Goal: Transaction & Acquisition: Register for event/course

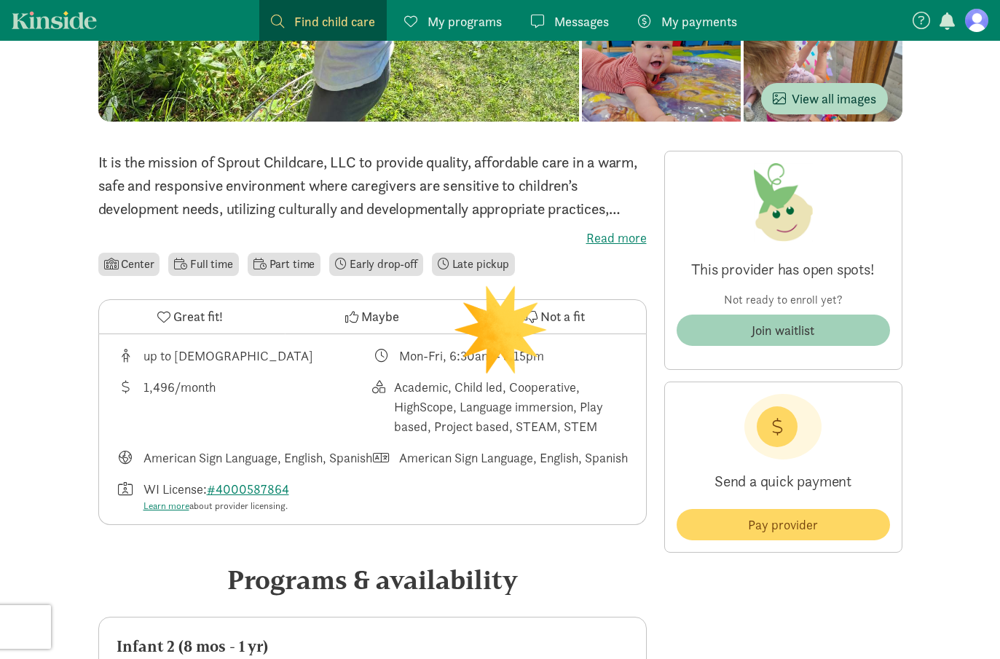
scroll to position [308, 0]
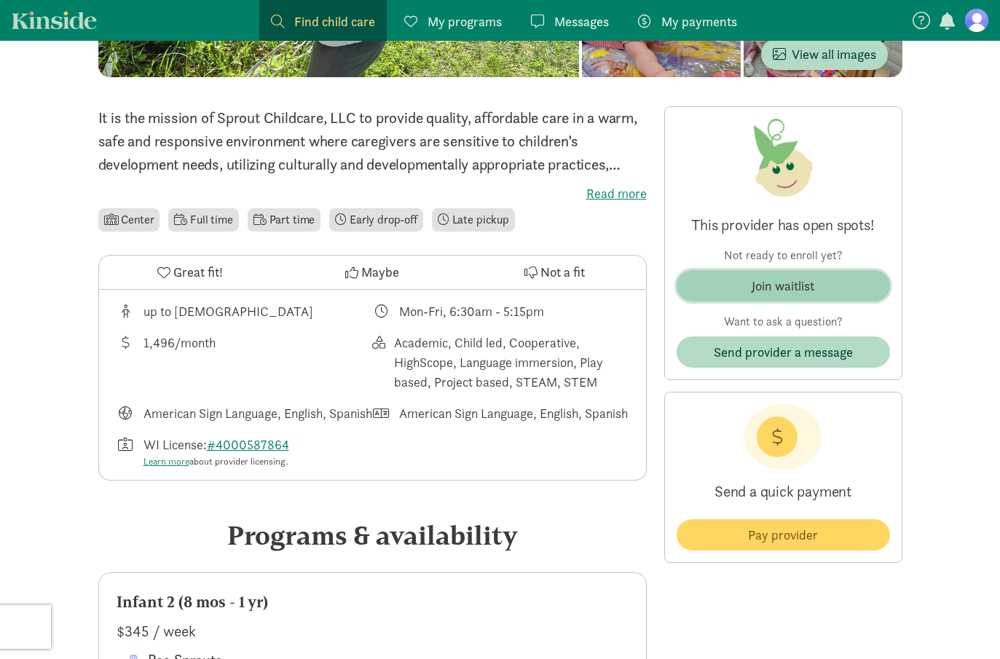
click at [781, 293] on div "Join waitlist" at bounding box center [783, 286] width 63 height 20
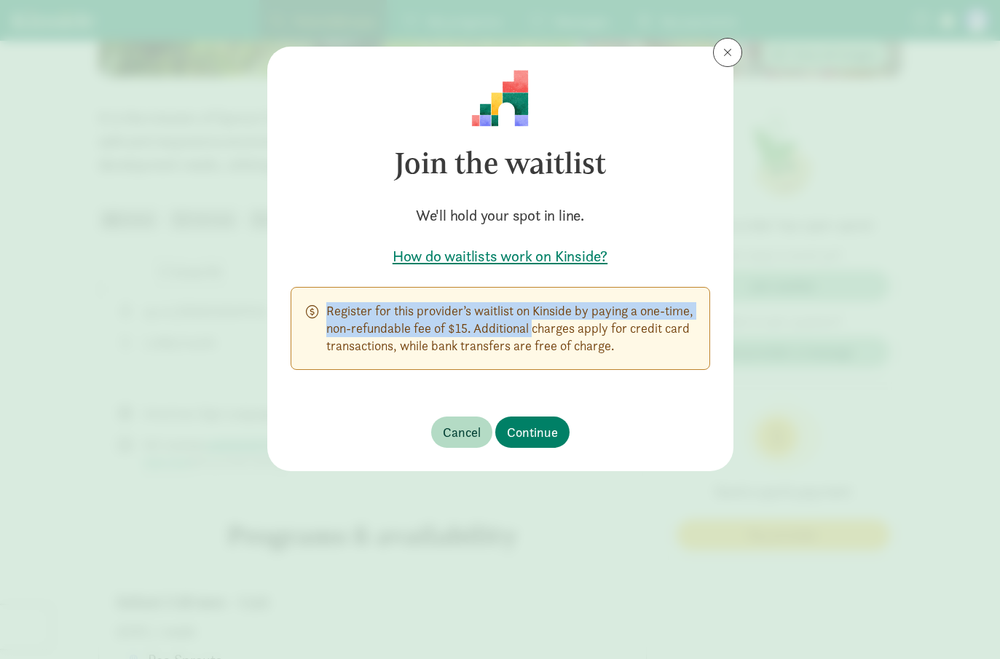
drag, startPoint x: 323, startPoint y: 311, endPoint x: 525, endPoint y: 332, distance: 202.1
click at [525, 332] on div "Register for this provider’s waitlist on Kinside by paying a one-time, non-refu…" at bounding box center [501, 328] width 420 height 83
click at [525, 332] on p "Register for this provider’s waitlist on Kinside by paying a one-time, non-refu…" at bounding box center [510, 328] width 369 height 52
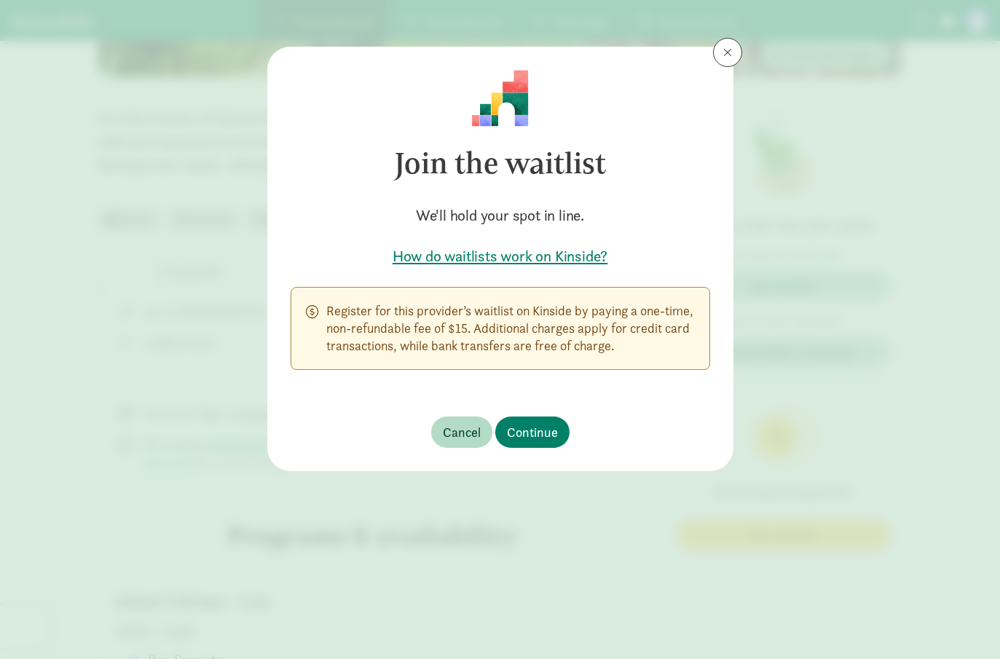
click at [509, 261] on h5 "How do waitlists work on Kinside?" at bounding box center [501, 256] width 420 height 20
click at [538, 420] on button "Continue" at bounding box center [532, 432] width 74 height 31
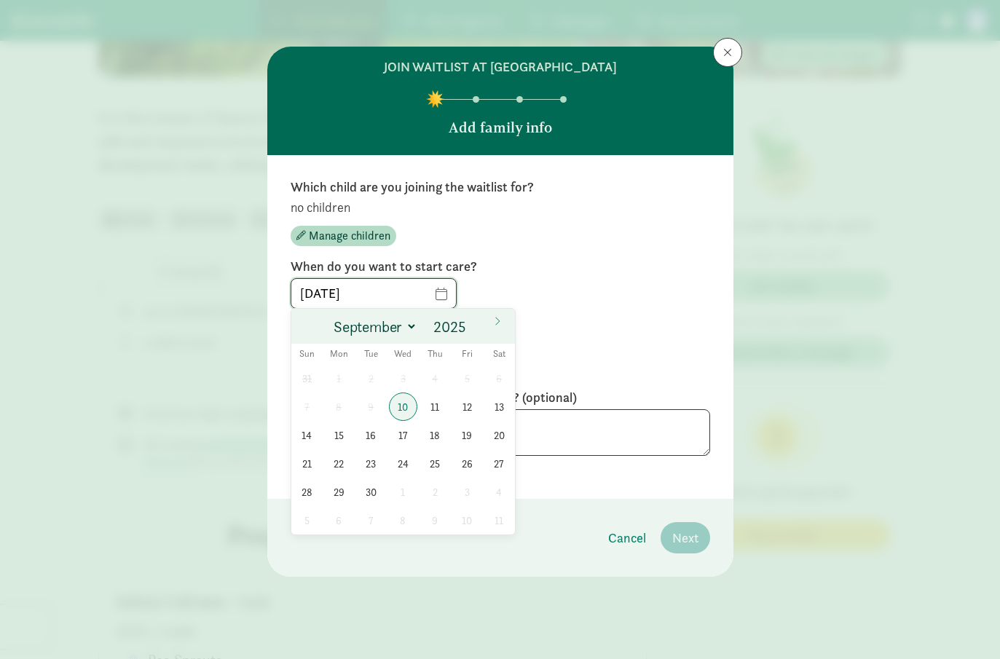
click at [435, 295] on input "[DATE]" at bounding box center [373, 293] width 165 height 29
click at [493, 319] on icon at bounding box center [497, 321] width 9 height 10
click at [449, 334] on input "2025" at bounding box center [452, 327] width 47 height 20
click at [458, 289] on div "[DATE]" at bounding box center [501, 293] width 420 height 31
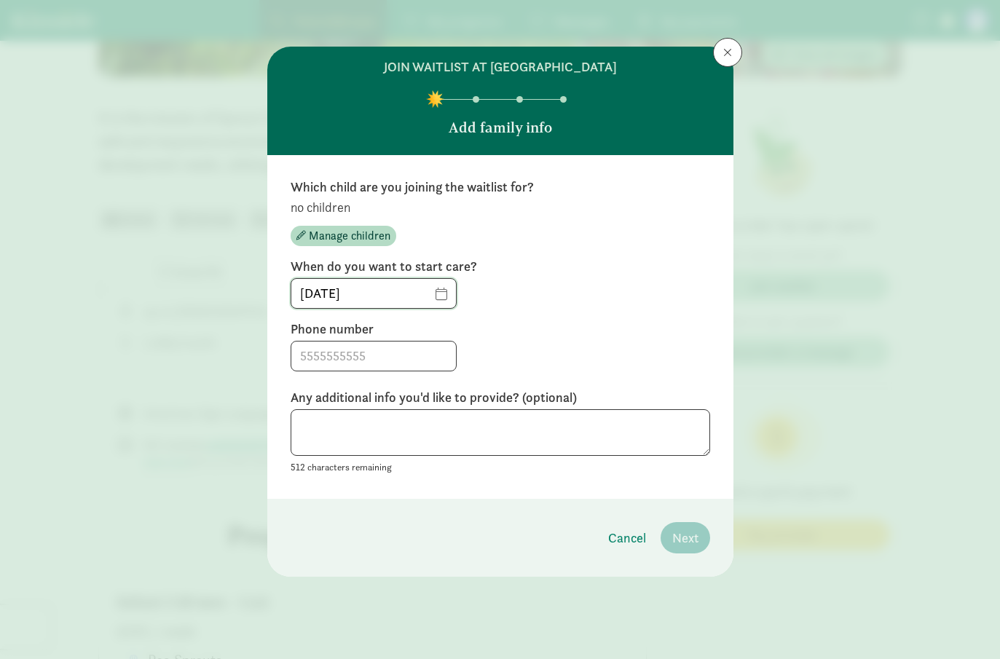
click at [439, 301] on input "[DATE]" at bounding box center [373, 293] width 165 height 29
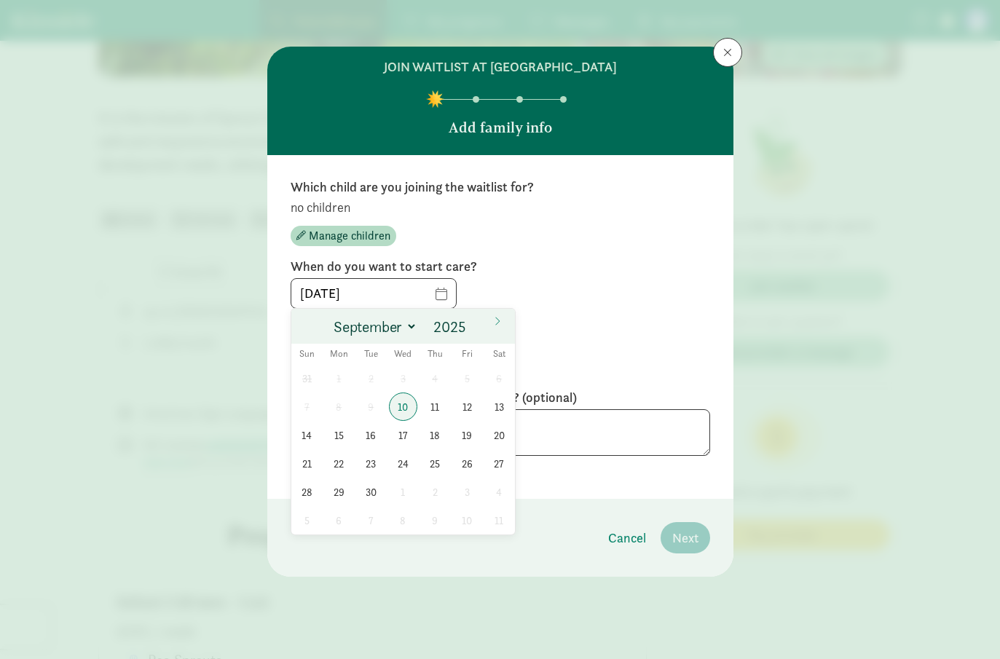
click at [408, 345] on div "Sun Mon Tue Wed Thu Fri Sat" at bounding box center [403, 354] width 224 height 20
select select "11"
click at [452, 329] on input "2025" at bounding box center [452, 327] width 47 height 20
click at [474, 337] on span at bounding box center [473, 333] width 10 height 12
click at [474, 334] on span at bounding box center [473, 333] width 10 height 12
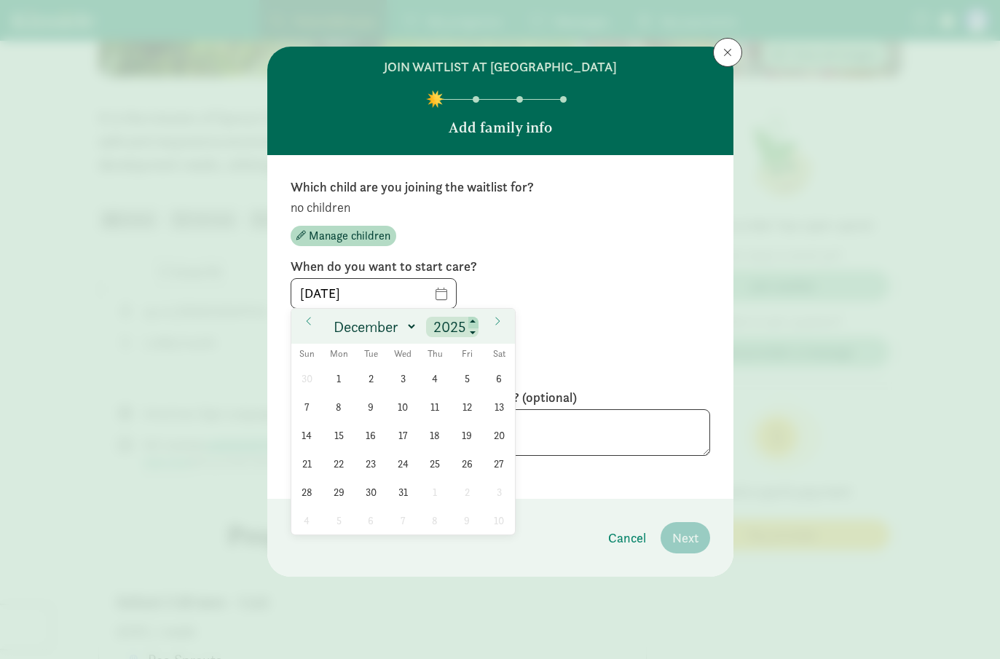
click at [474, 320] on span at bounding box center [473, 323] width 10 height 12
type input "2026"
select select "2"
click at [335, 496] on span "30" at bounding box center [339, 492] width 28 height 28
type input "[DATE]"
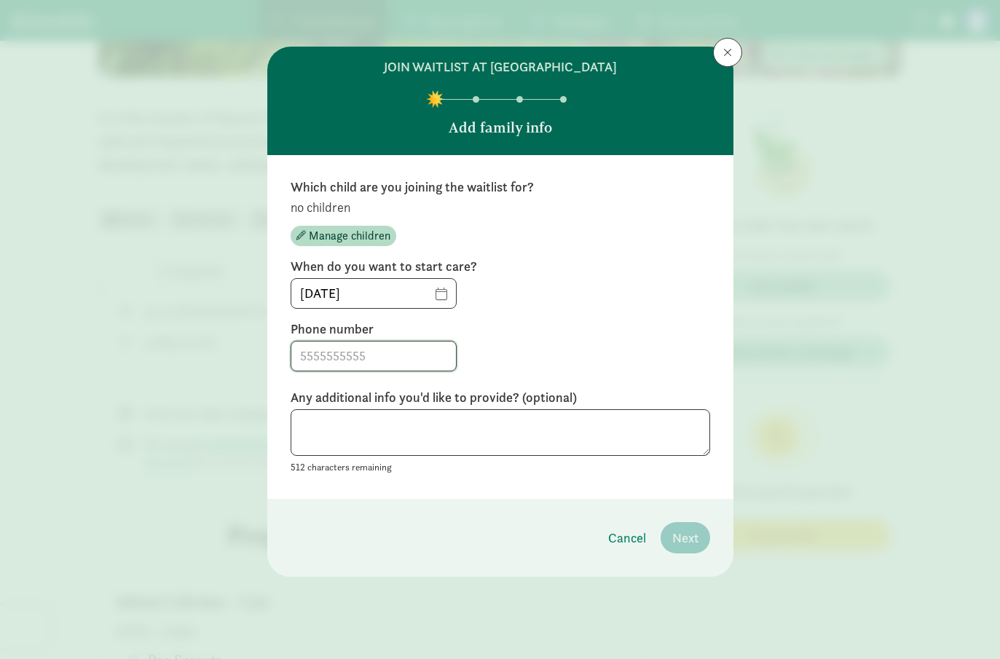
click at [386, 355] on input at bounding box center [373, 356] width 165 height 29
click at [346, 231] on span "Manage children" at bounding box center [350, 235] width 82 height 17
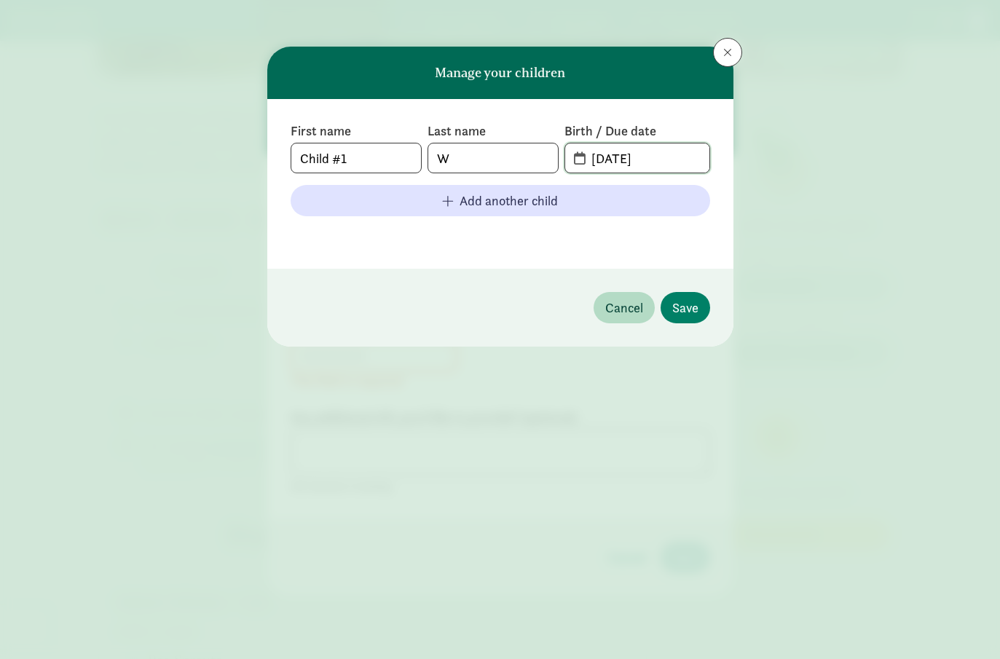
click at [624, 168] on input "[DATE]" at bounding box center [646, 158] width 126 height 29
drag, startPoint x: 680, startPoint y: 159, endPoint x: 549, endPoint y: 149, distance: 130.8
click at [549, 149] on div "First name Child #1 Last name W Birth / Due date [DATE]" at bounding box center [501, 147] width 420 height 51
type input "[DATE]"
click at [684, 313] on span "Save" at bounding box center [685, 308] width 26 height 20
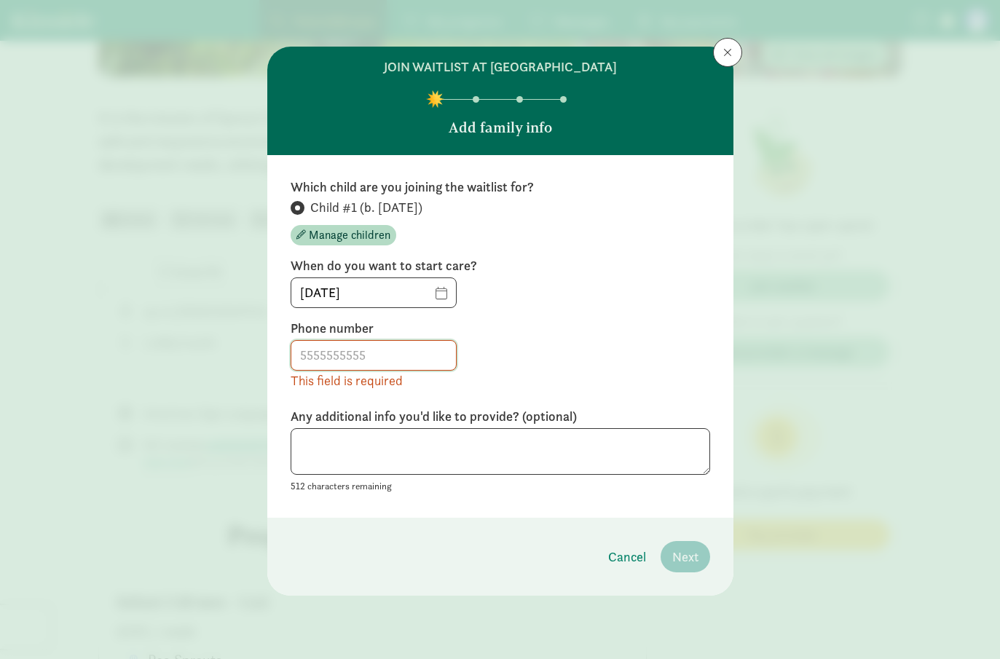
click at [393, 359] on input at bounding box center [373, 355] width 165 height 29
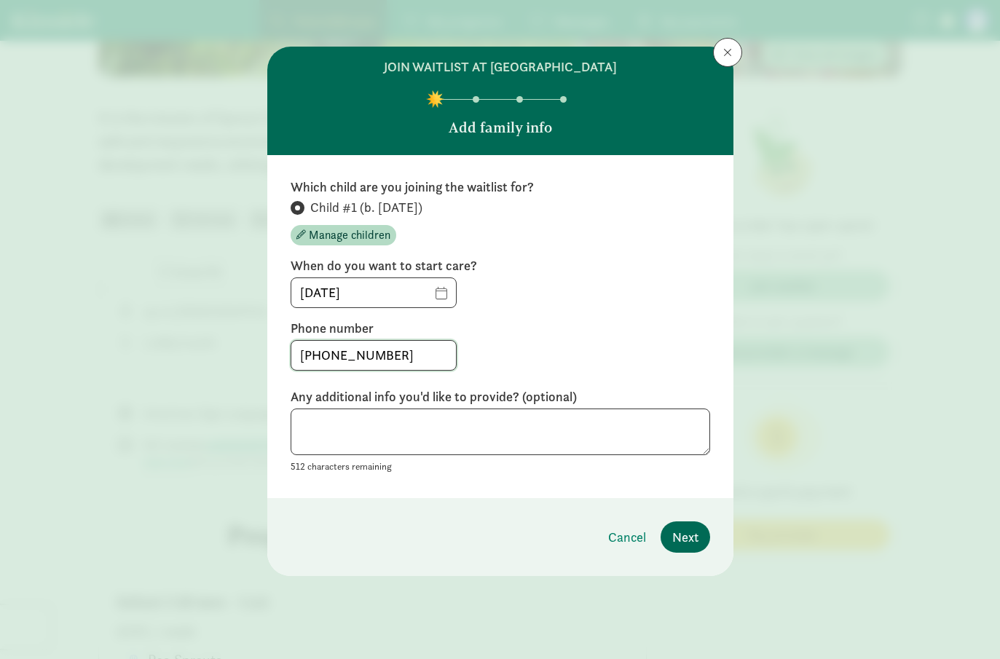
type input "[PHONE_NUMBER]"
click at [685, 540] on span "Next" at bounding box center [685, 537] width 26 height 20
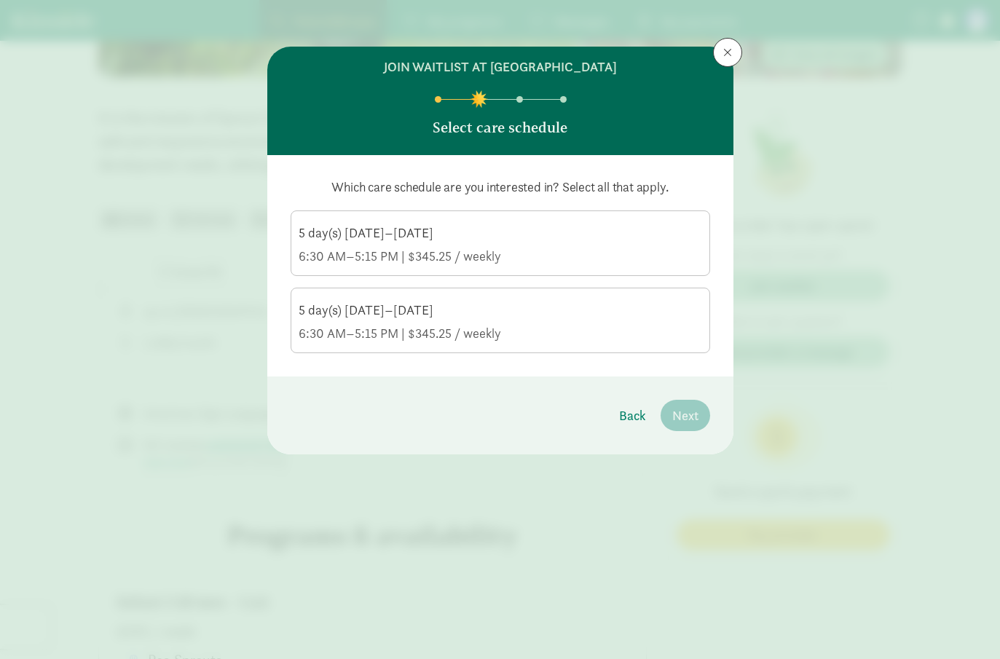
click at [409, 238] on div "5 day(s) [DATE]–[DATE]" at bounding box center [501, 232] width 404 height 17
click at [0, 0] on input "5 day(s) [DATE]–[DATE] 6:30 AM–5:15 PM | $345.25 / weekly" at bounding box center [0, 0] width 0 height 0
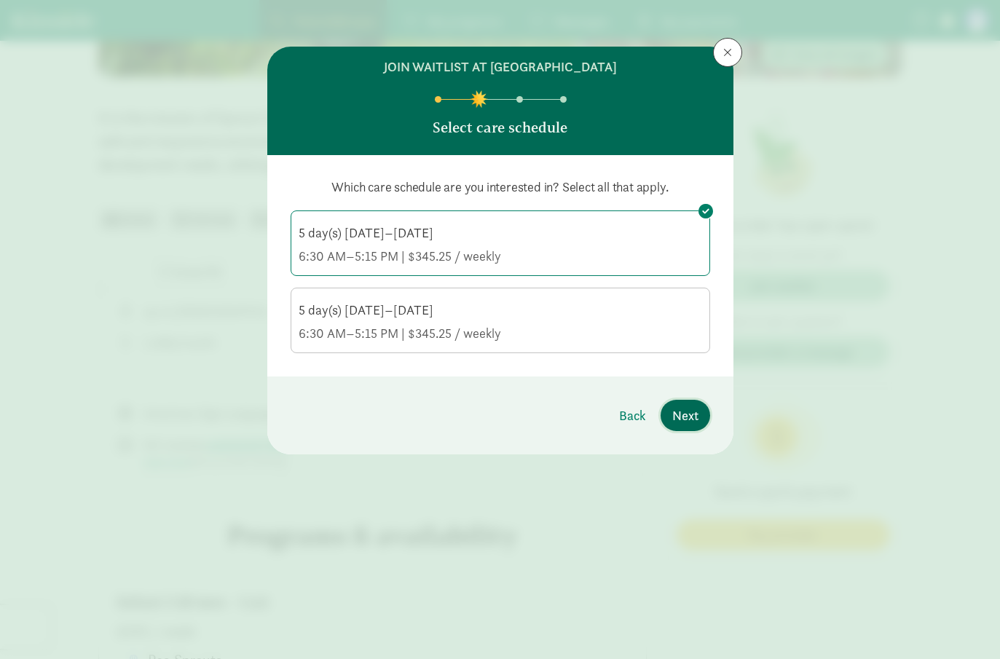
click at [696, 415] on span "Next" at bounding box center [685, 416] width 26 height 20
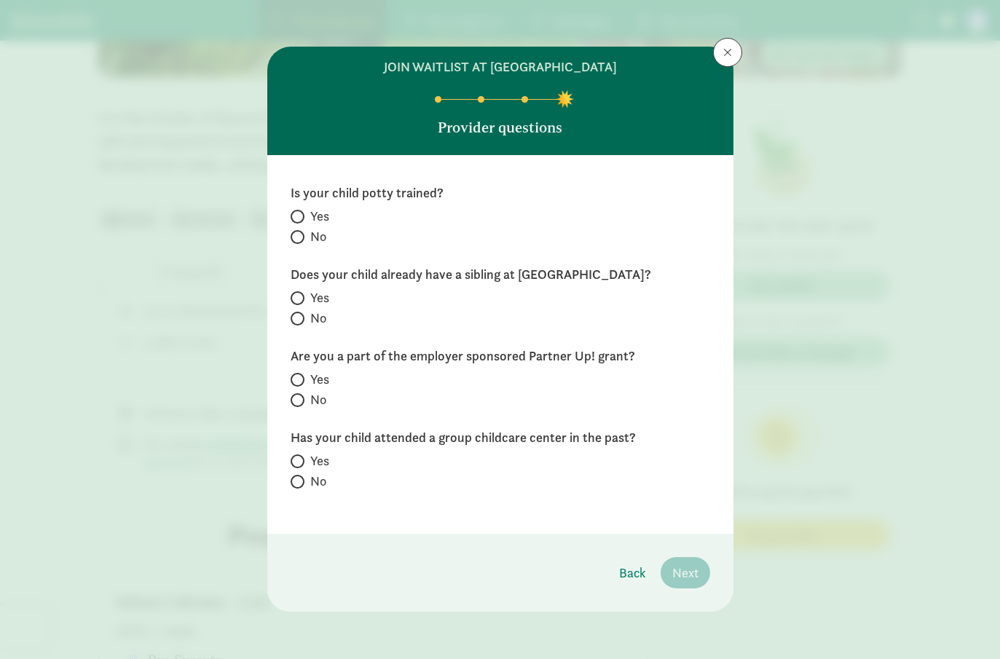
click at [308, 240] on label "No" at bounding box center [501, 236] width 420 height 17
click at [300, 240] on input "No" at bounding box center [295, 236] width 9 height 9
radio input "true"
click at [310, 325] on span "No" at bounding box center [318, 318] width 16 height 17
click at [300, 323] on input "No" at bounding box center [295, 318] width 9 height 9
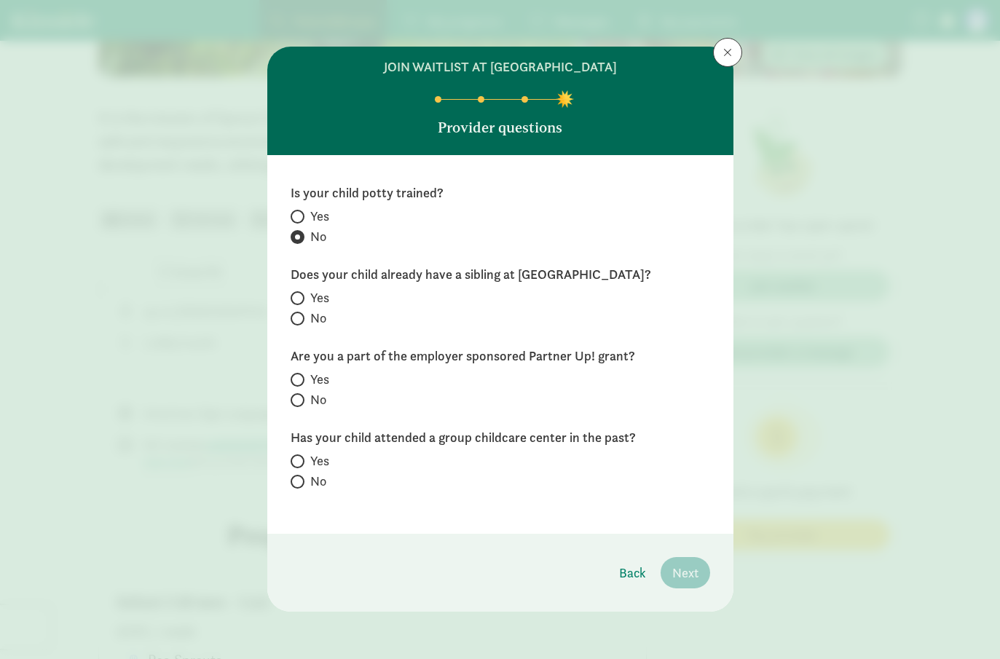
radio input "true"
click at [326, 409] on div "Yes No" at bounding box center [501, 391] width 420 height 41
click at [309, 401] on label "No" at bounding box center [501, 399] width 420 height 17
click at [300, 401] on input "No" at bounding box center [295, 400] width 9 height 9
radio input "true"
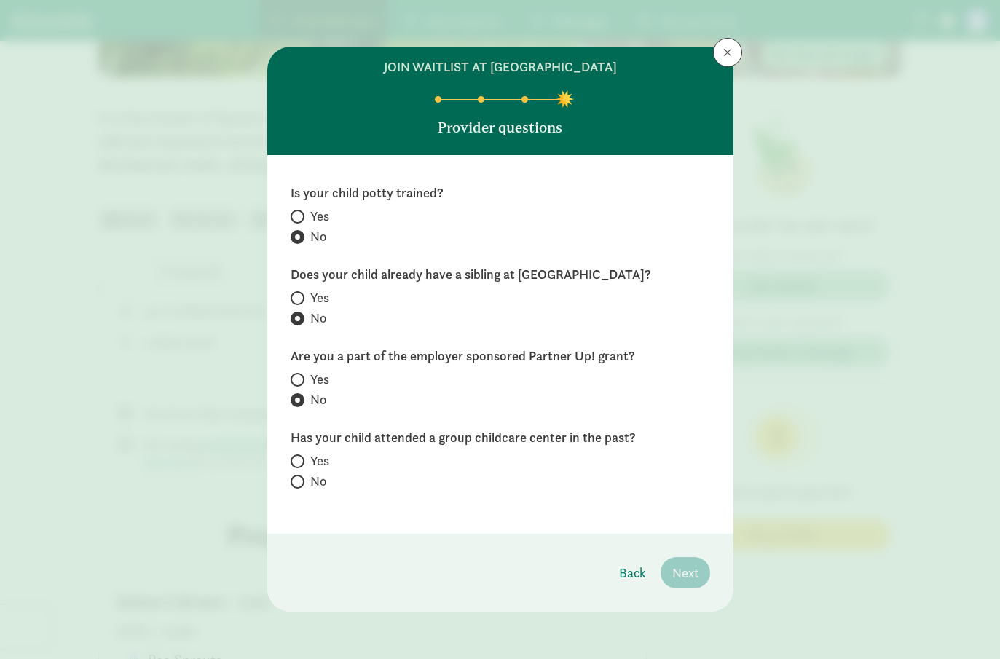
click at [305, 483] on label "No" at bounding box center [501, 481] width 420 height 17
click at [300, 483] on input "No" at bounding box center [295, 481] width 9 height 9
radio input "true"
click at [684, 579] on span "Next" at bounding box center [685, 573] width 26 height 20
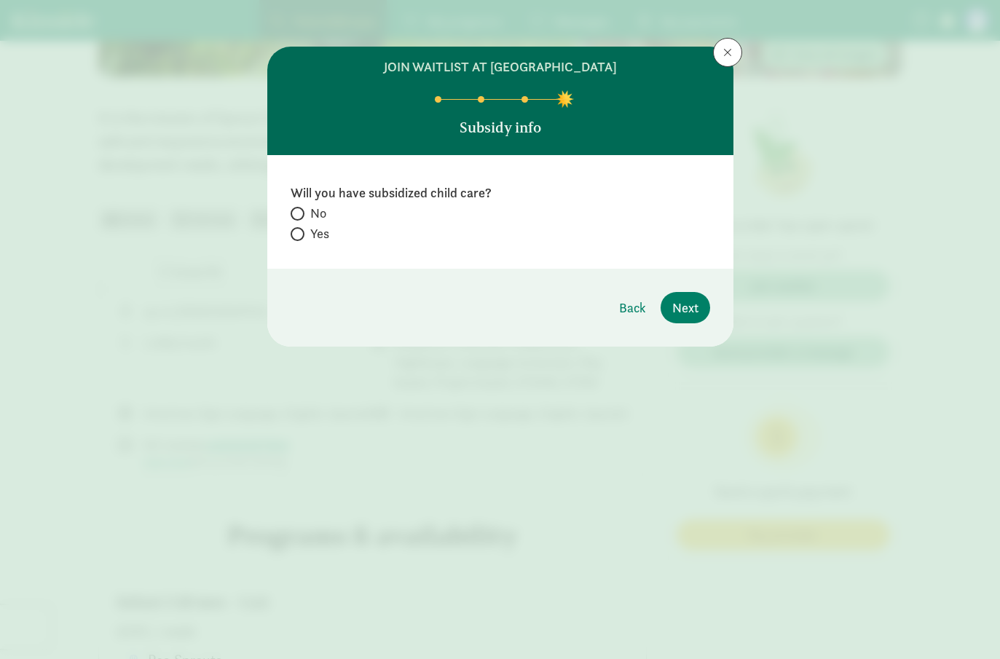
click at [308, 220] on label "No" at bounding box center [501, 213] width 420 height 17
click at [300, 219] on input "No" at bounding box center [295, 213] width 9 height 9
radio input "true"
click at [675, 312] on span "Next" at bounding box center [685, 308] width 26 height 20
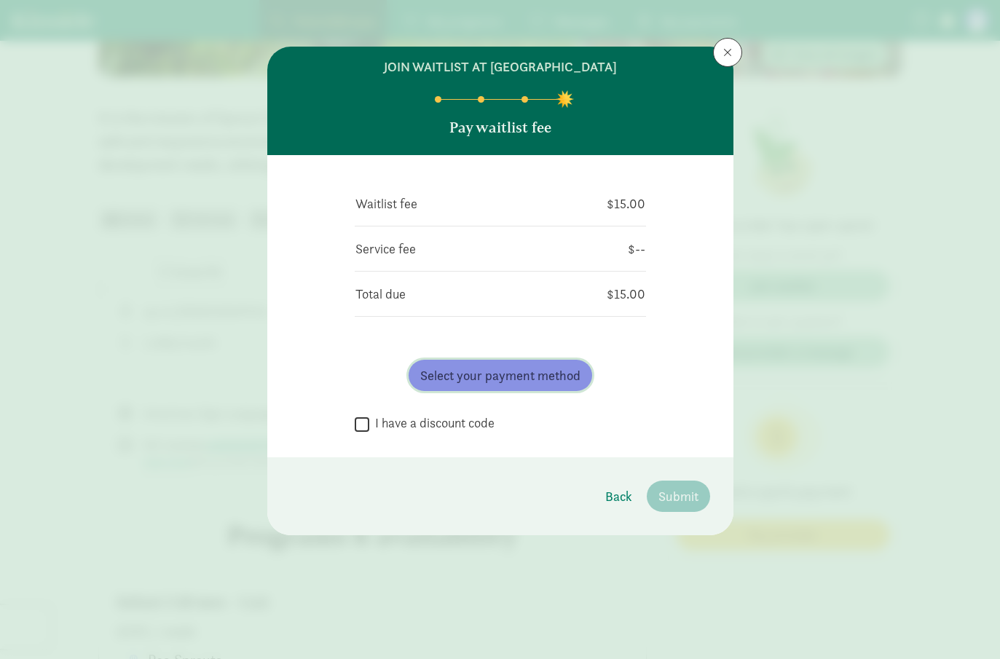
click at [562, 372] on span "Select your payment method" at bounding box center [500, 376] width 160 height 20
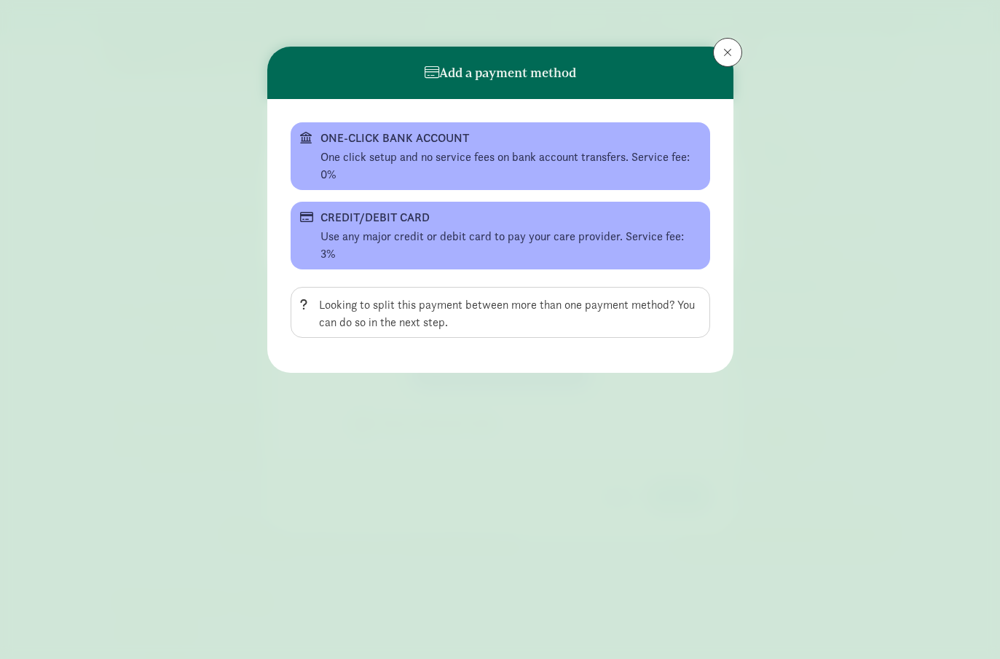
click at [490, 253] on div "ONE-CLICK BANK ACCOUNT One click setup and no service fees on bank account tran…" at bounding box center [501, 235] width 420 height 227
click at [464, 239] on div "Use any major credit or debit card to pay your care provider. Service fee: 3%" at bounding box center [511, 245] width 380 height 35
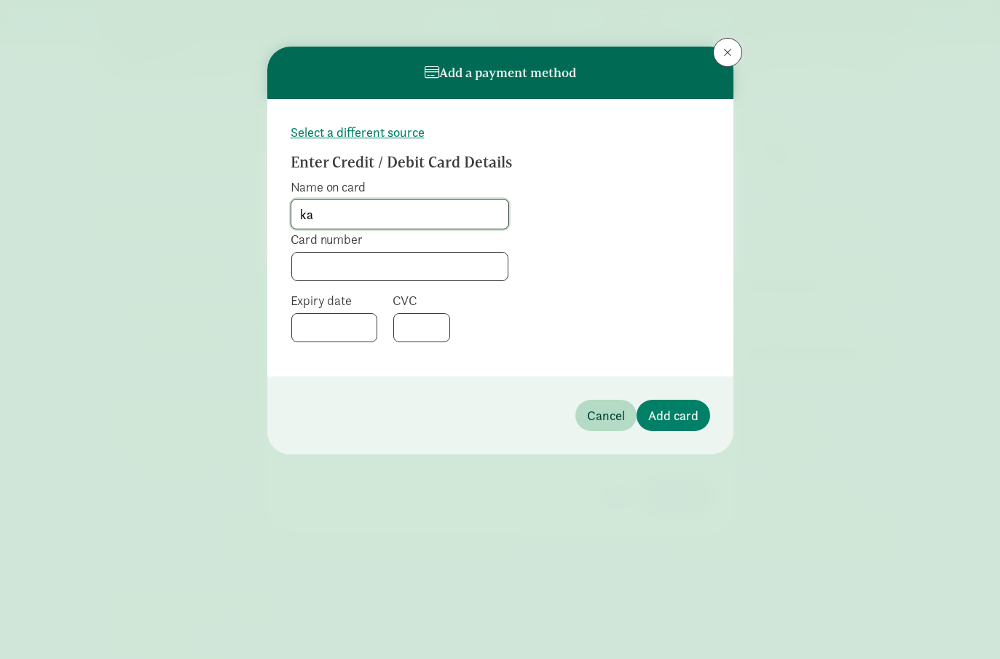
type input "k"
type input "[PERSON_NAME]"
click at [646, 435] on footer "Cancel Add card" at bounding box center [500, 416] width 466 height 78
click at [660, 426] on button "Add card" at bounding box center [674, 415] width 74 height 31
click at [679, 421] on span "Add card" at bounding box center [673, 416] width 50 height 20
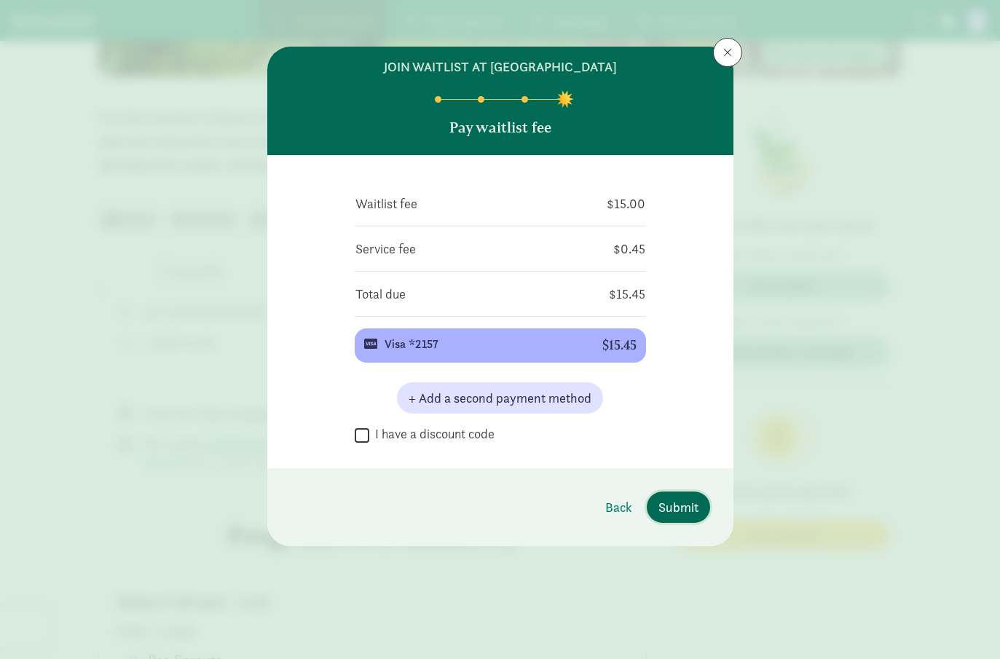
click at [672, 503] on span "Submit" at bounding box center [679, 508] width 40 height 20
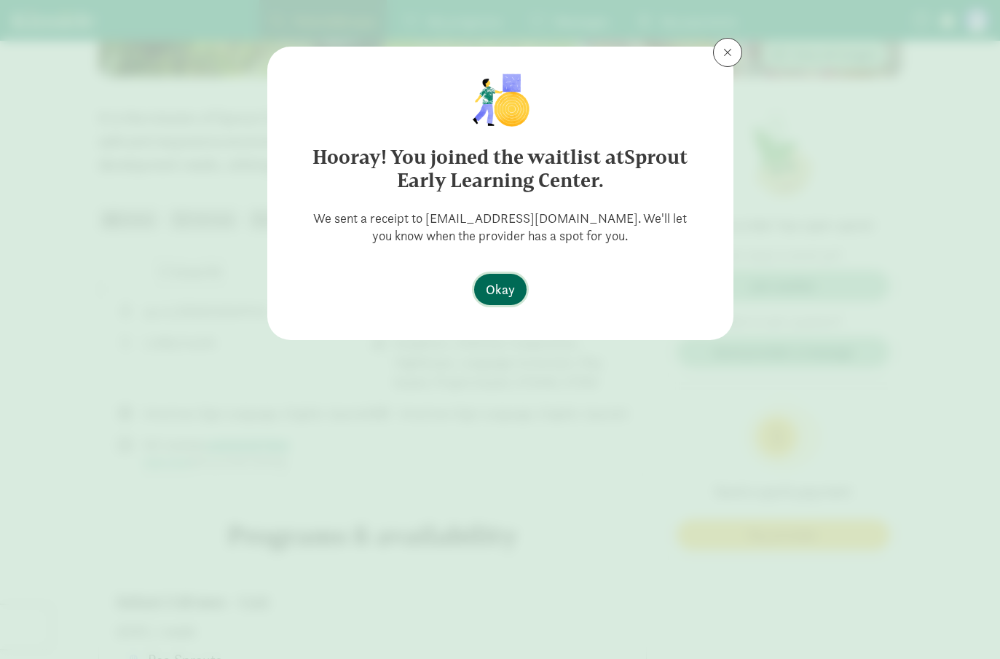
click at [499, 290] on span "Okay" at bounding box center [500, 290] width 29 height 20
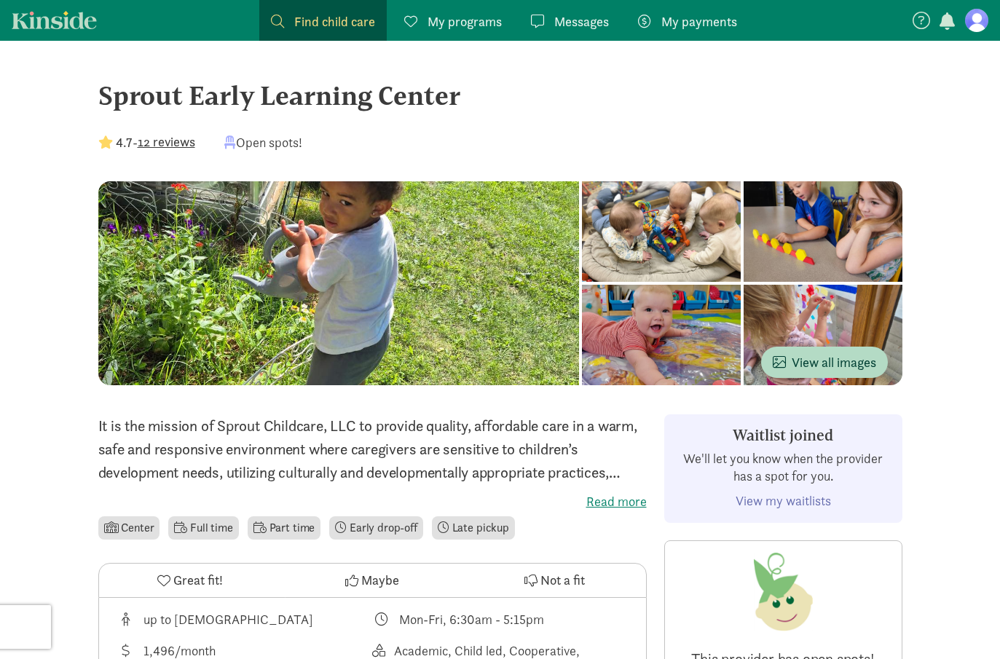
scroll to position [0, 0]
click at [600, 11] on link "Messages Messages" at bounding box center [569, 20] width 101 height 41
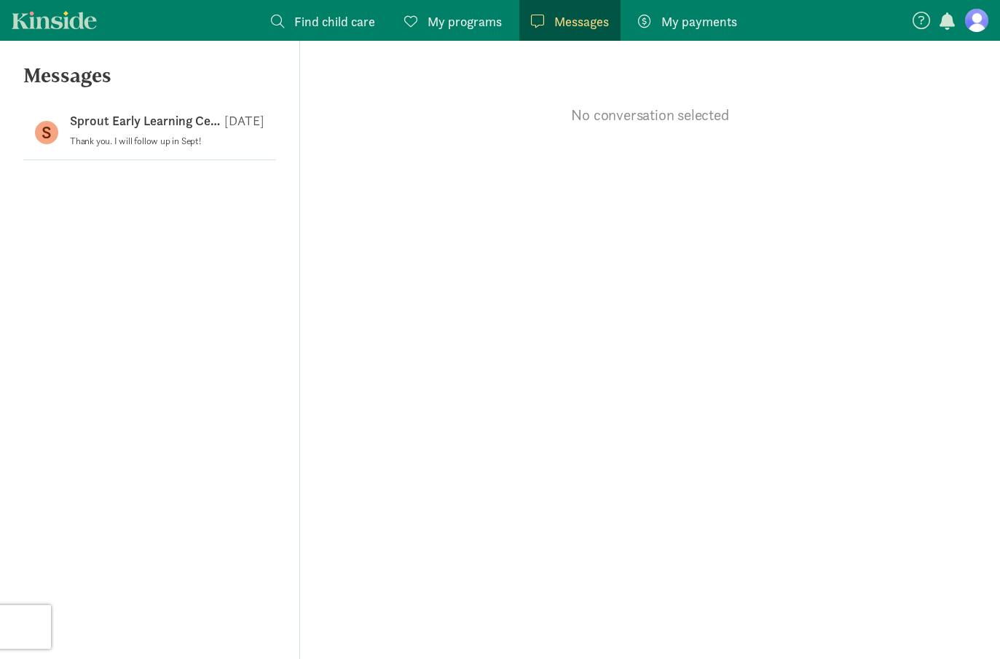
click at [212, 161] on div "Messages S Sprout Early Learning Center [DATE] Thank you. I will follow up in S…" at bounding box center [150, 350] width 300 height 619
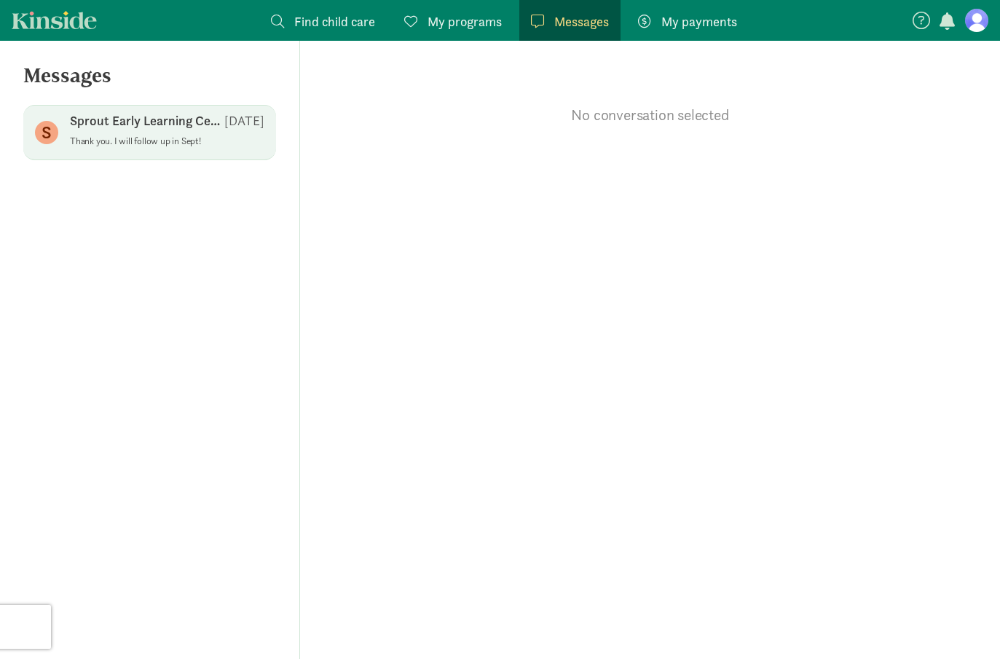
click at [207, 139] on p "Thank you. I will follow up in Sept!" at bounding box center [167, 142] width 195 height 12
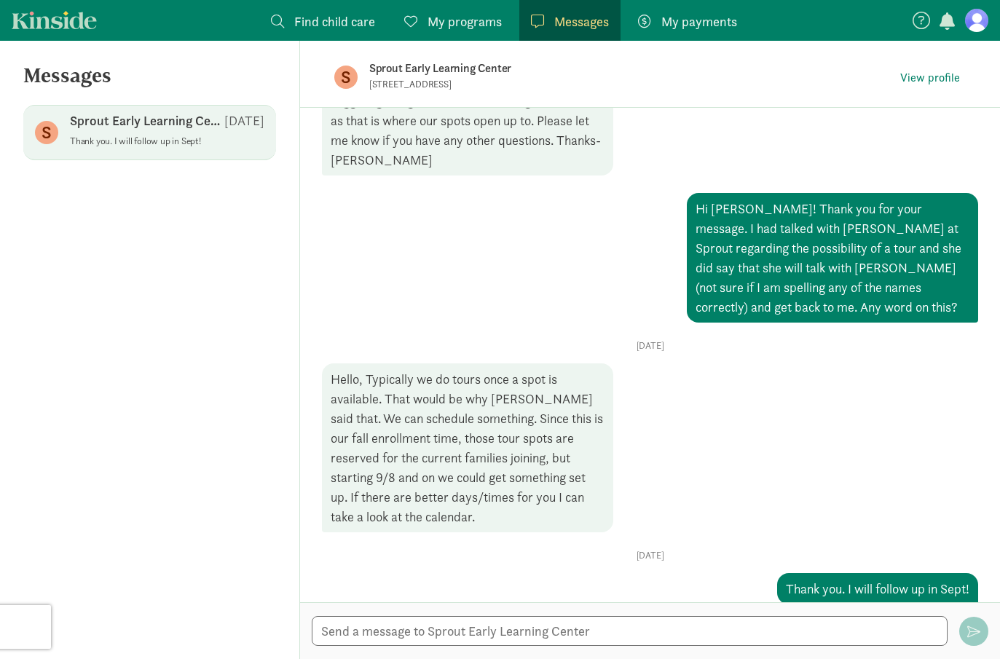
click at [981, 31] on figure at bounding box center [976, 20] width 23 height 23
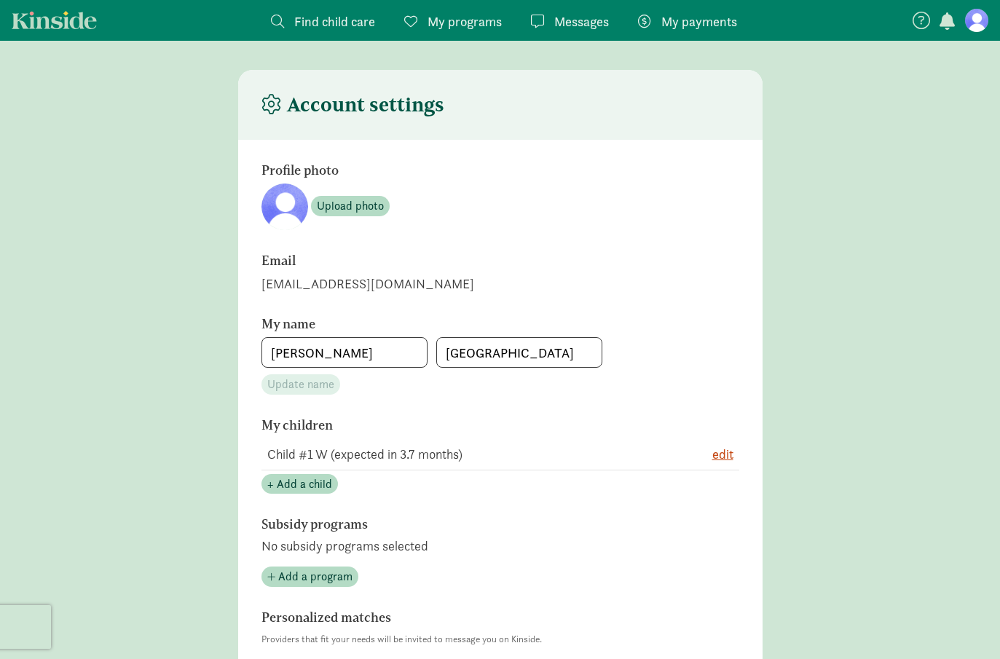
click at [477, 13] on span "My programs" at bounding box center [465, 22] width 74 height 20
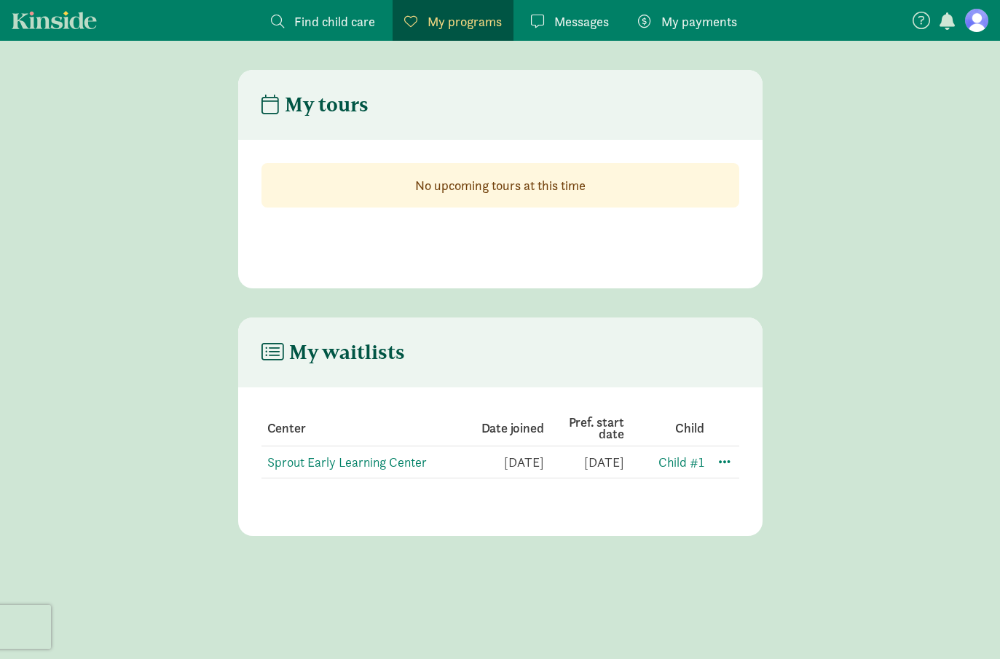
click at [362, 20] on span "Find child care" at bounding box center [334, 22] width 81 height 20
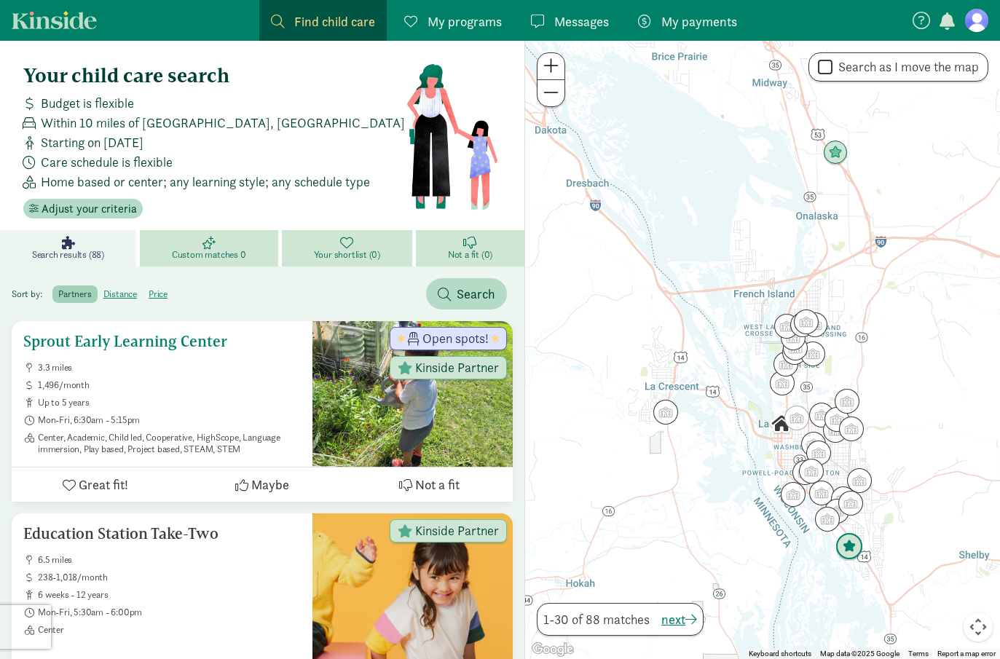
click at [224, 391] on ul "3.3 miles 1,496/month up to 5 years Mon-Fri, 6:30am - 5:15pm Center, Academic, …" at bounding box center [162, 408] width 278 height 93
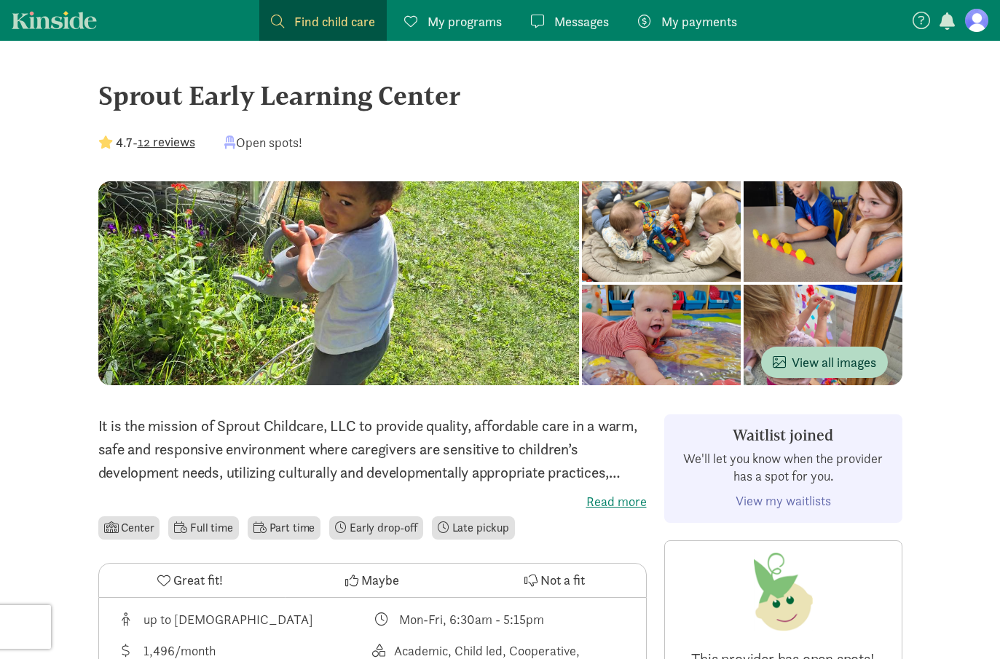
click at [425, 21] on div "My programs Programs" at bounding box center [453, 22] width 98 height 20
click at [971, 26] on figure at bounding box center [976, 20] width 23 height 23
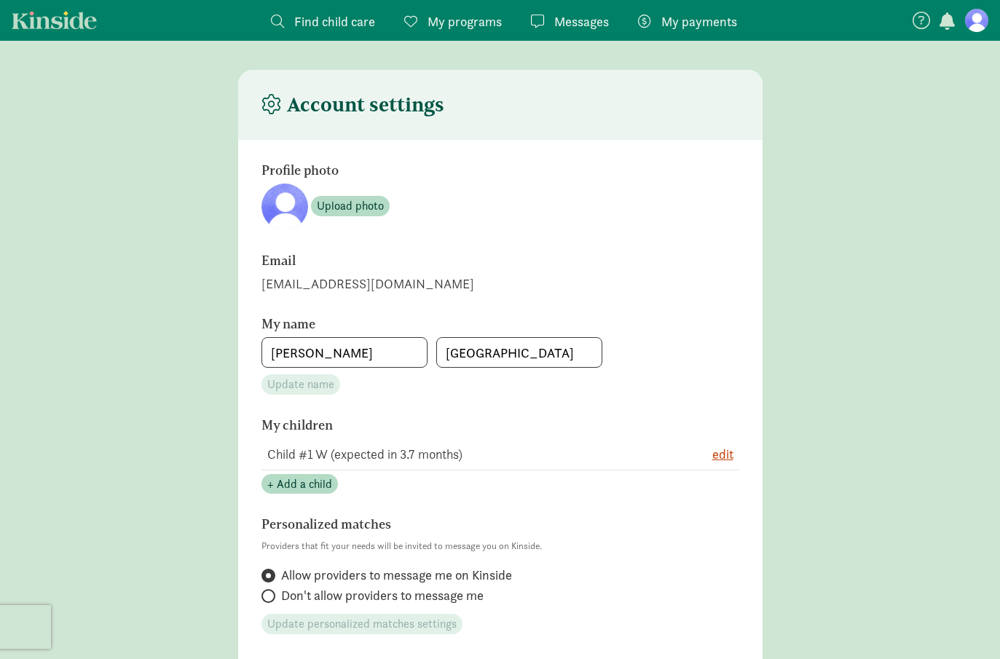
click at [949, 30] on button "button" at bounding box center [948, 22] width 20 height 19
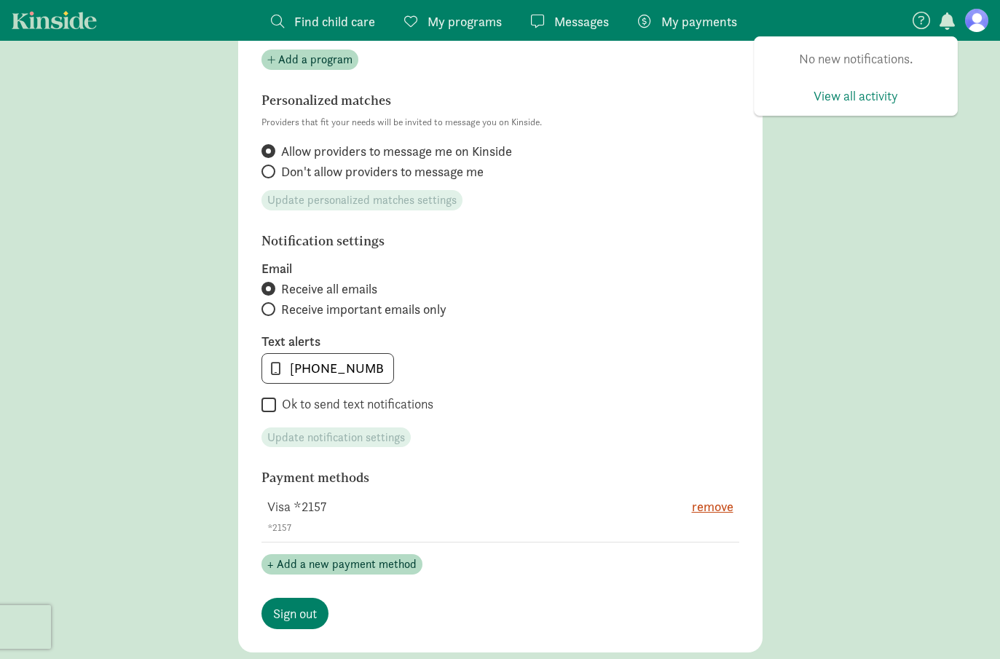
scroll to position [595, 0]
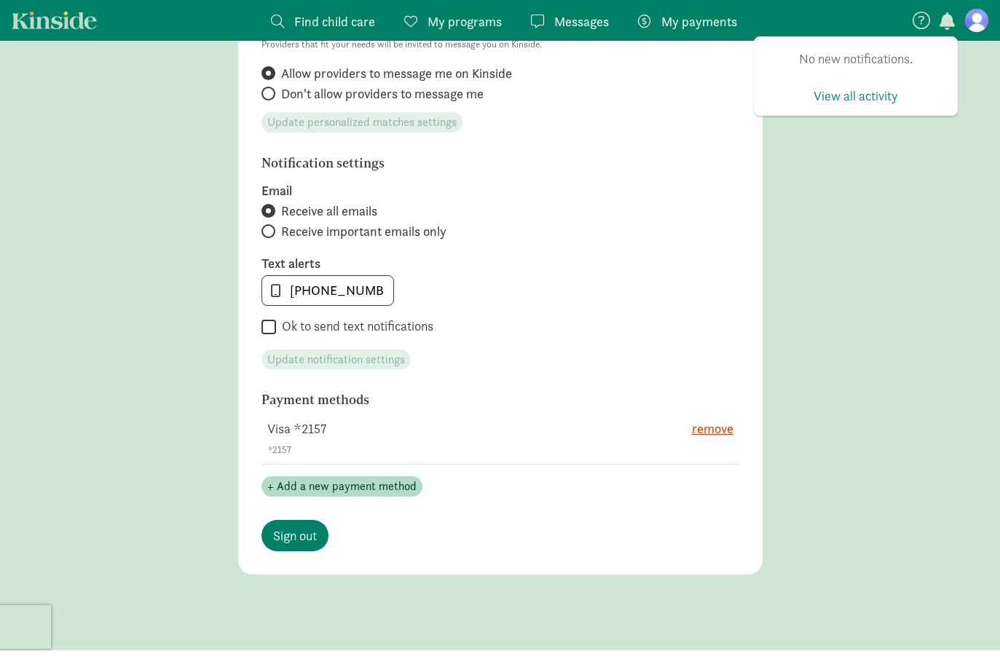
click at [811, 374] on main "Account settings Profile photo Upload photo Email [EMAIL_ADDRESS][DOMAIN_NAME] …" at bounding box center [500, 63] width 1000 height 1176
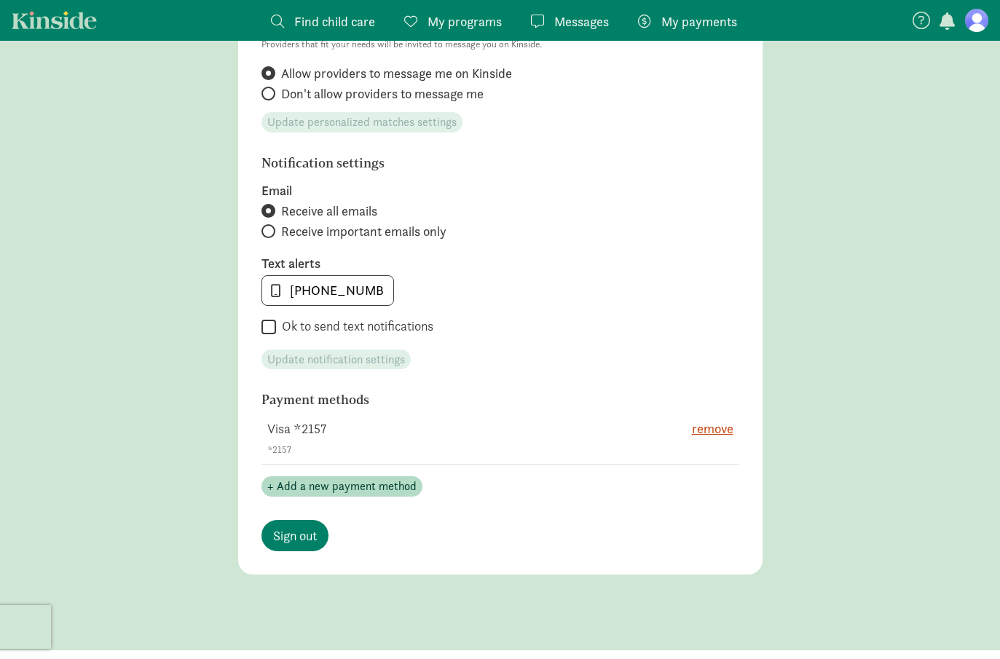
click at [266, 332] on input "Ok to send text notifications" at bounding box center [269, 328] width 15 height 20
checkbox input "true"
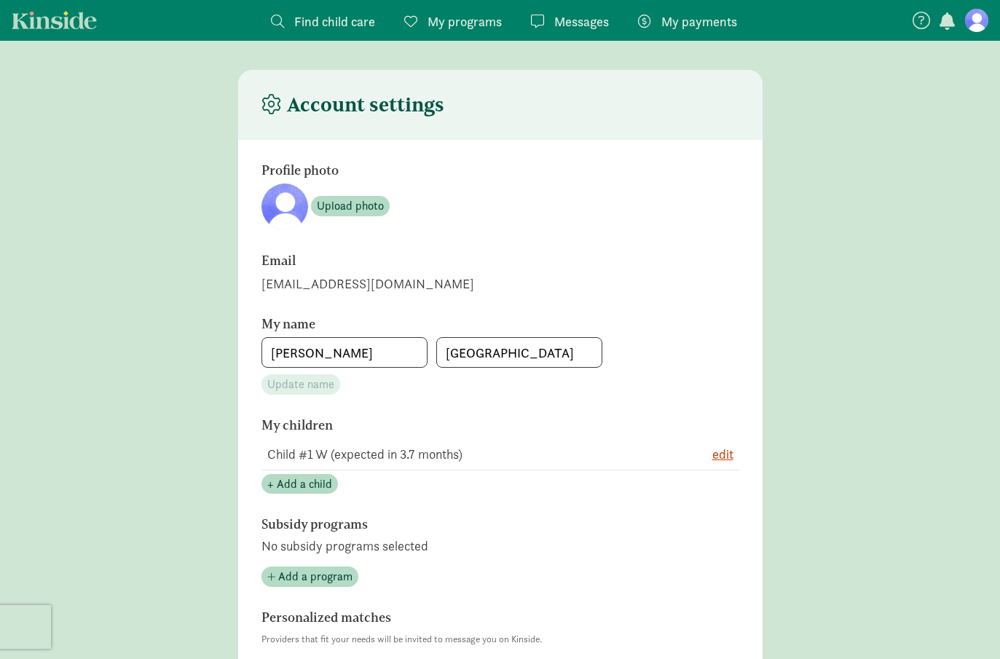
scroll to position [0, 0]
click at [431, 19] on span "My programs" at bounding box center [465, 22] width 74 height 20
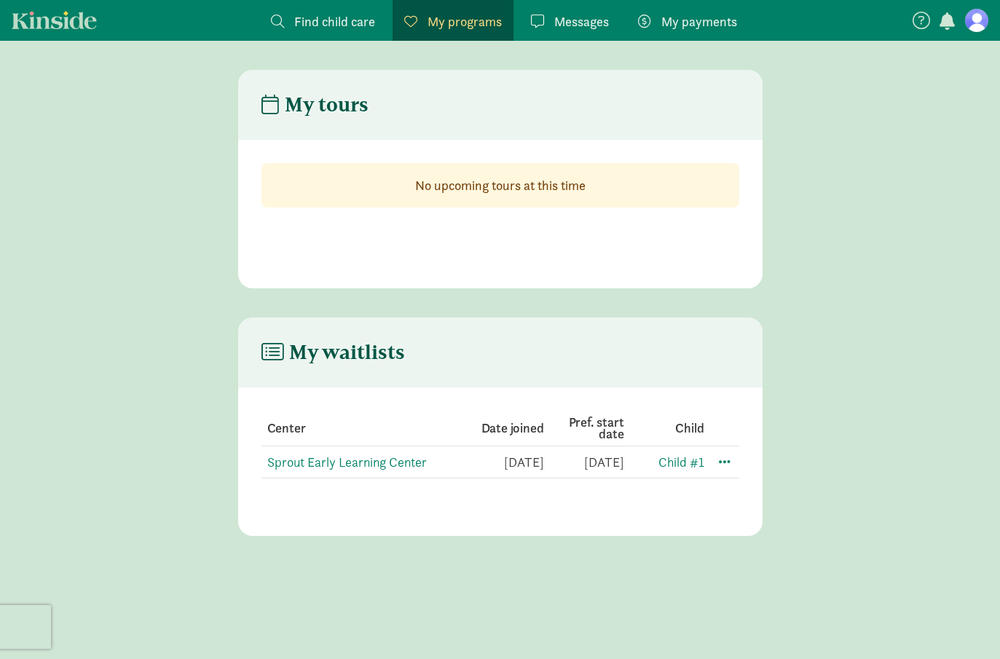
click at [735, 465] on td at bounding box center [722, 463] width 35 height 32
click at [726, 465] on span at bounding box center [724, 460] width 17 height 17
click at [740, 495] on div "Edit preferences" at bounding box center [775, 493] width 131 height 31
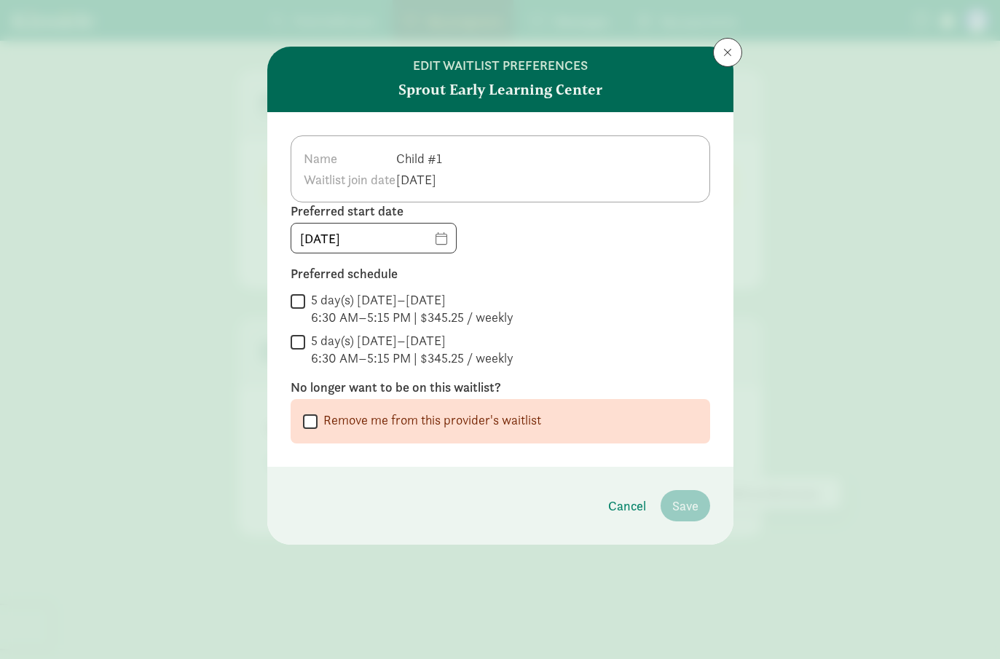
click at [294, 304] on input "5 day(s) [DATE]–[DATE] 6:30 AM–5:15 PM | $345.25 / weekly" at bounding box center [298, 301] width 15 height 20
checkbox input "true"
click at [690, 517] on button "Save" at bounding box center [686, 505] width 50 height 31
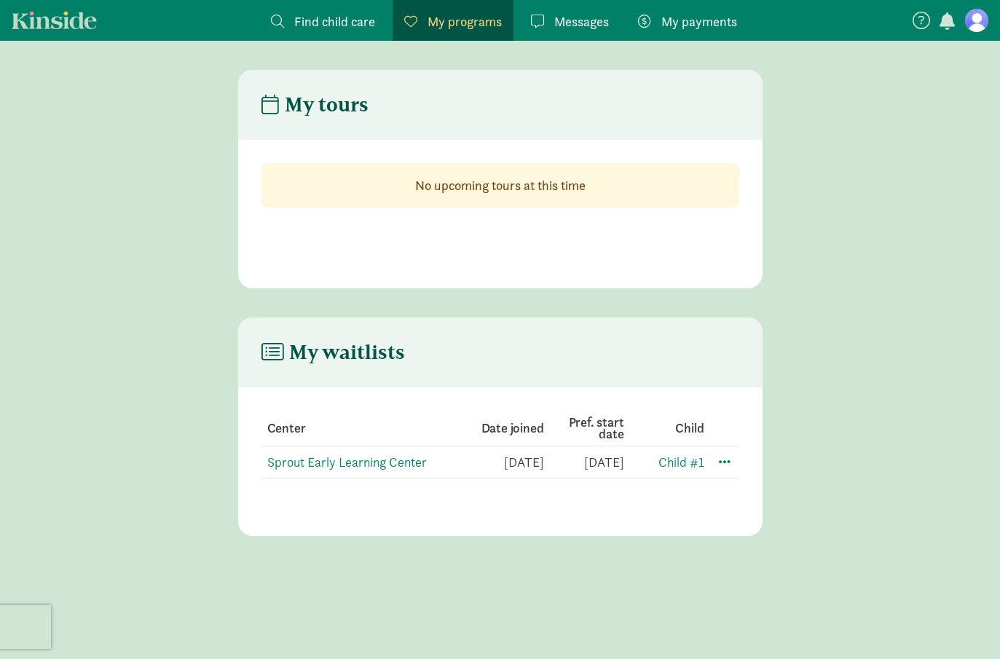
click at [593, 19] on span "Messages" at bounding box center [581, 22] width 55 height 20
